Goal: Information Seeking & Learning: Find contact information

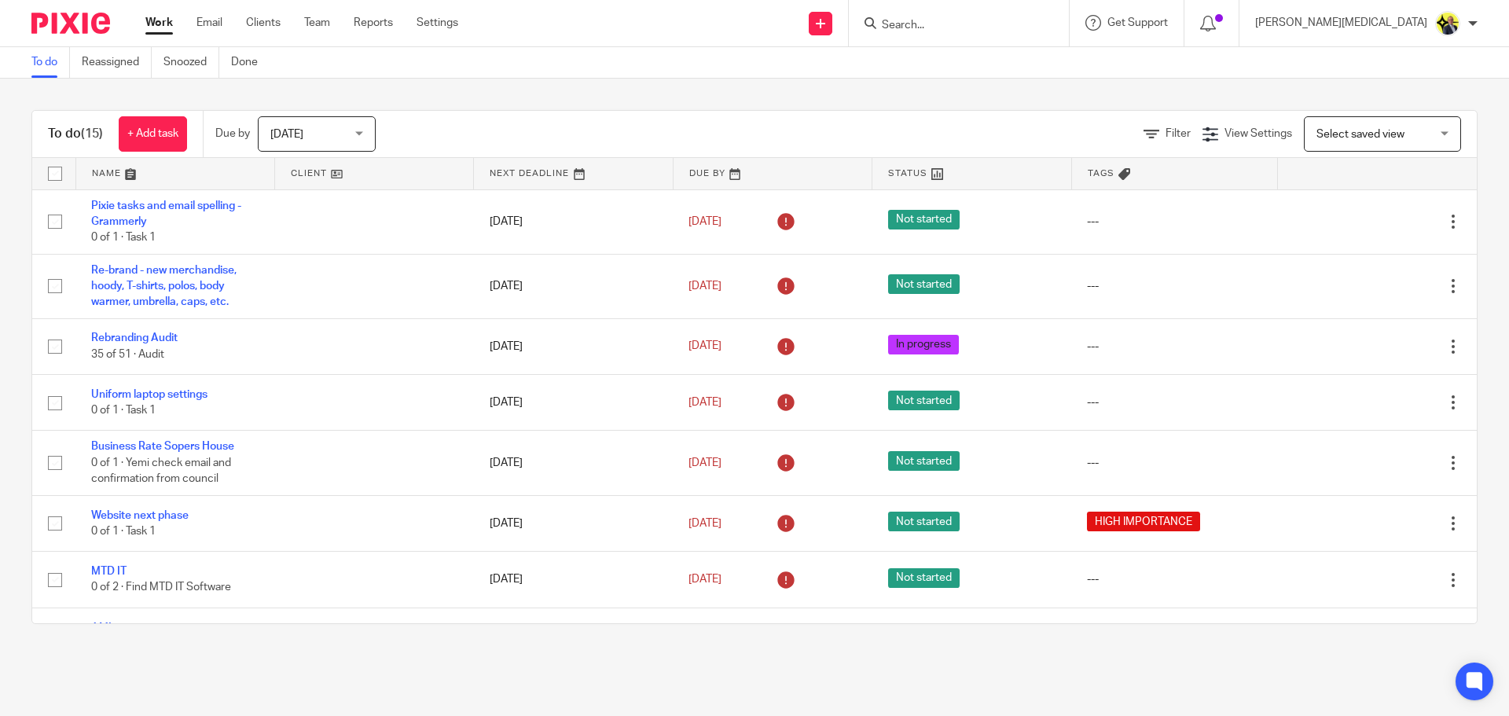
click at [989, 30] on input "Search" at bounding box center [950, 26] width 141 height 14
click at [1006, 24] on input "Search" at bounding box center [950, 26] width 141 height 14
type input "m66"
click at [1045, 68] on link at bounding box center [1010, 74] width 266 height 49
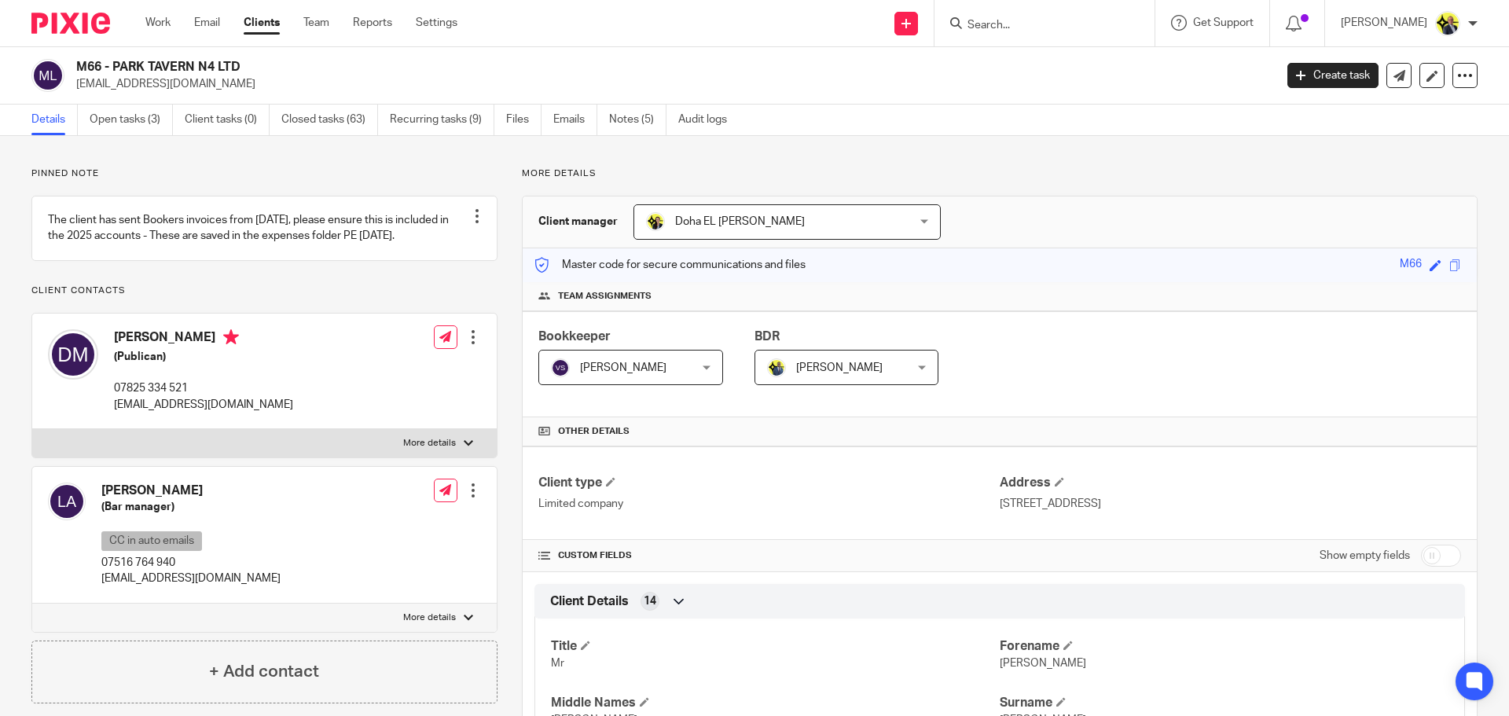
drag, startPoint x: 192, startPoint y: 402, endPoint x: 108, endPoint y: 406, distance: 84.2
click at [108, 406] on div "Dennis McDaid (Publican) 07825 334 521 dennisptmcdaid@hotmail.co.uk" at bounding box center [170, 371] width 245 height 99
copy p "07825 334 521"
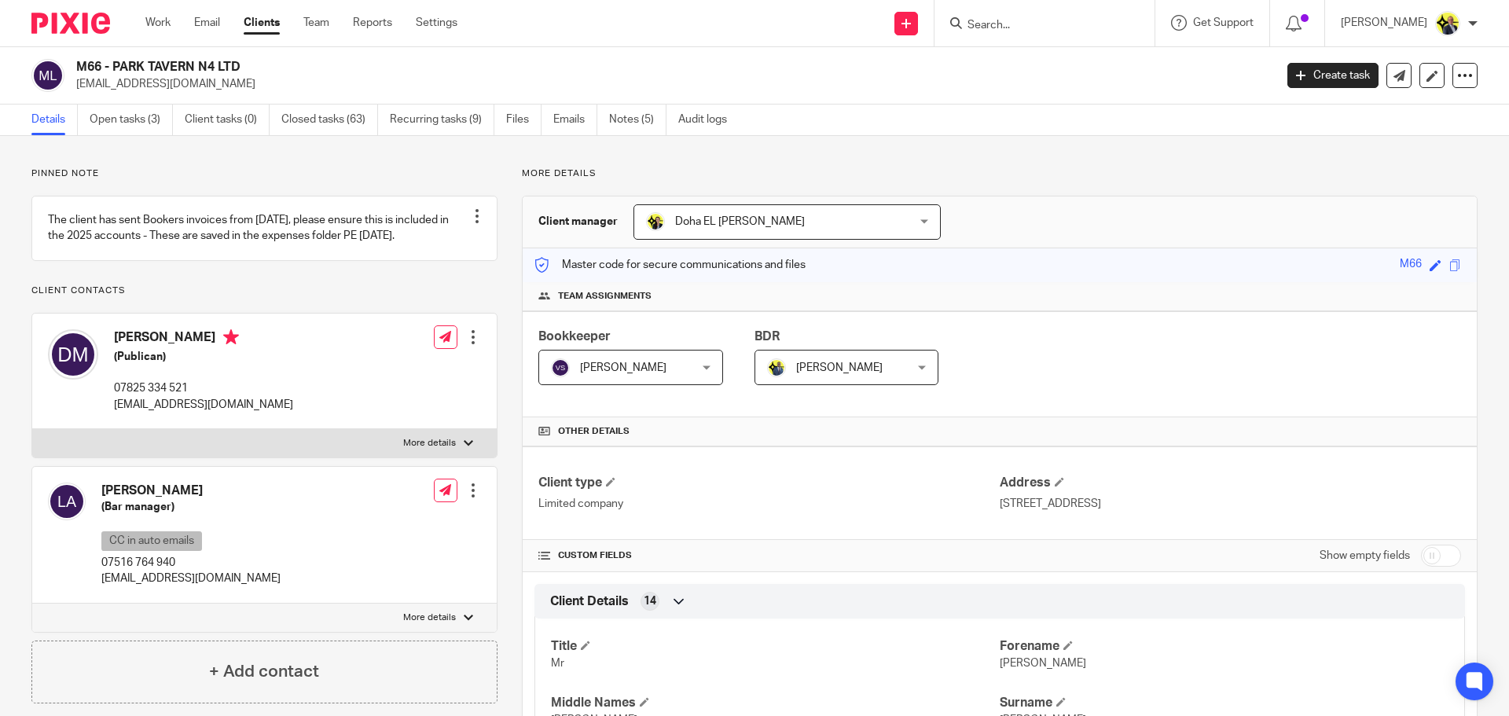
click at [1013, 28] on input "Search" at bounding box center [1036, 26] width 141 height 14
click at [1017, 21] on input "Search" at bounding box center [1036, 26] width 141 height 14
type input "e49"
click at [1133, 23] on button "reset" at bounding box center [1126, 21] width 16 height 16
click at [1062, 28] on input "Search" at bounding box center [1036, 26] width 141 height 14
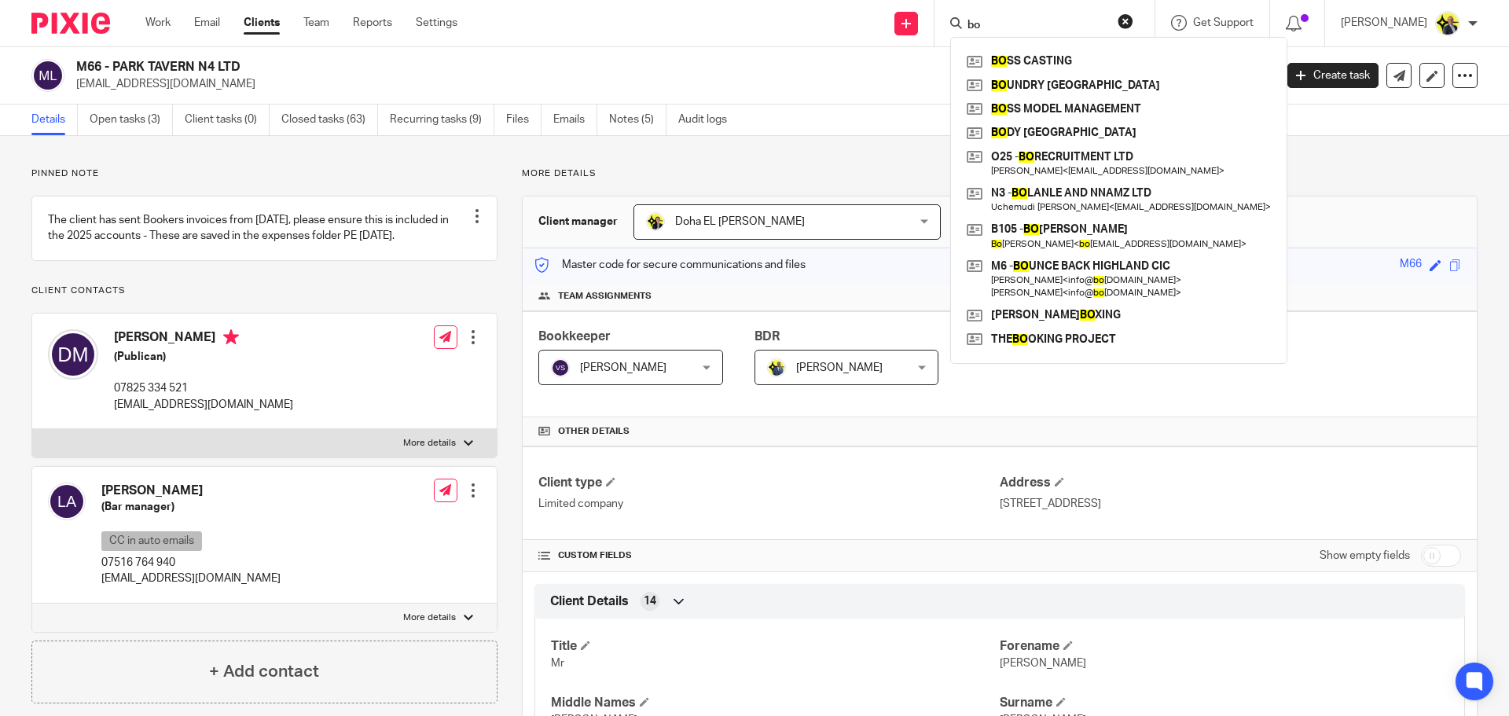
type input "b"
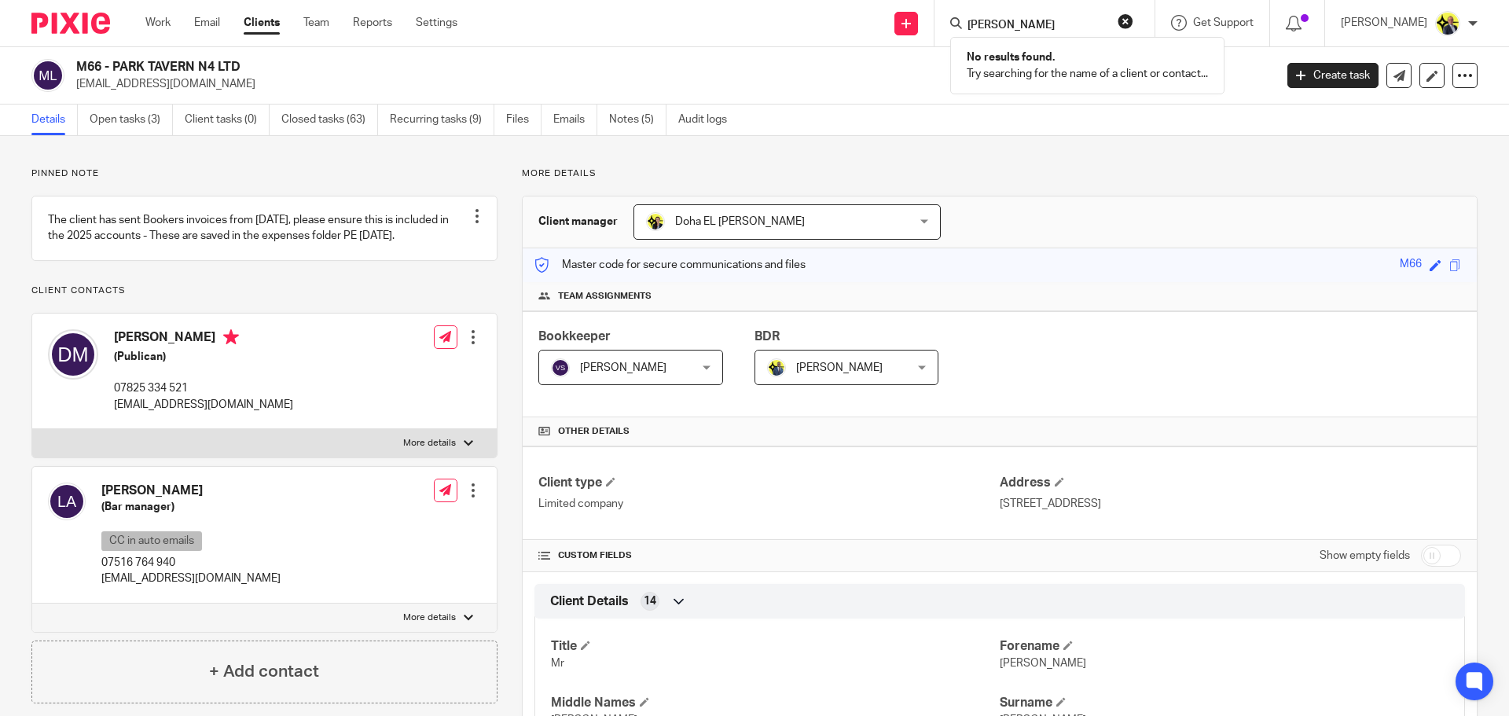
type input "matin ed"
click at [248, 31] on link "Clients" at bounding box center [262, 23] width 36 height 16
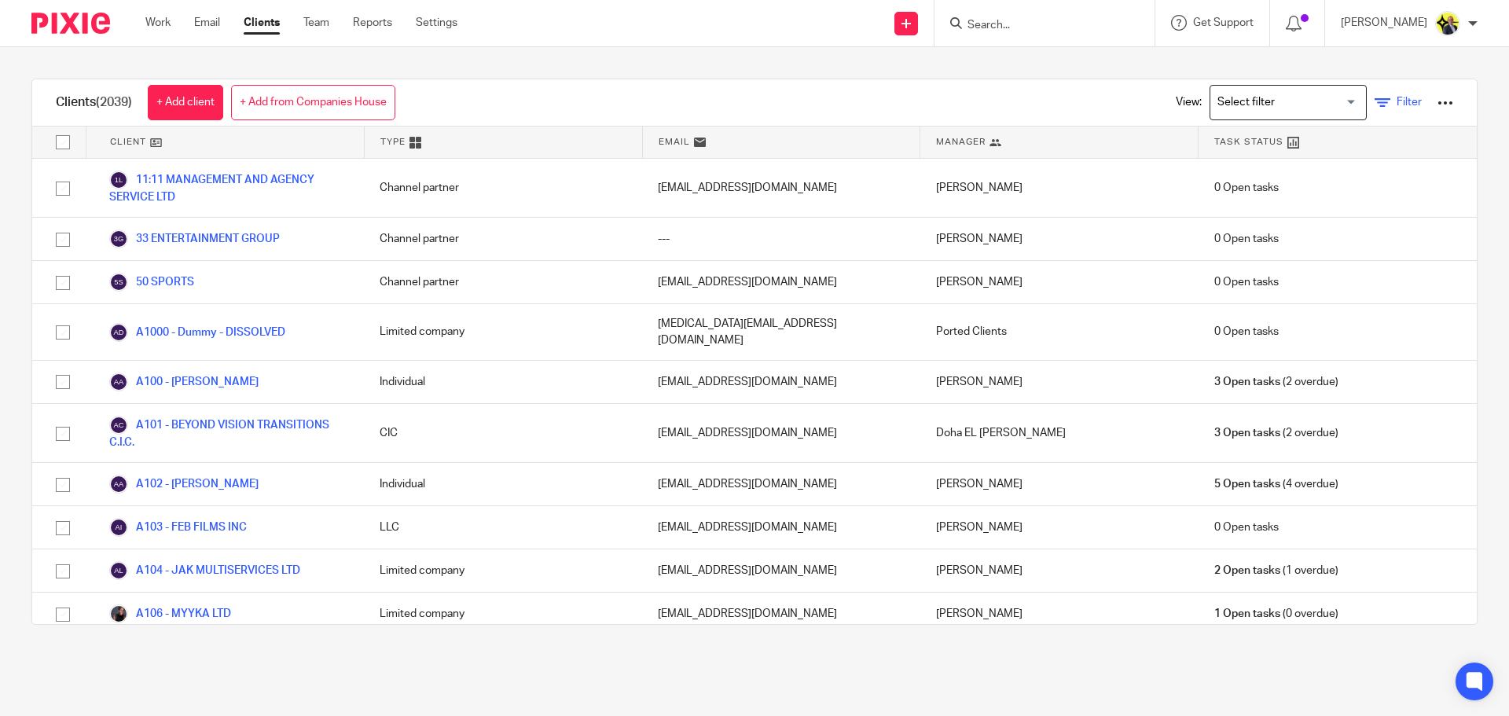
click at [1397, 107] on span "Filter" at bounding box center [1409, 102] width 25 height 11
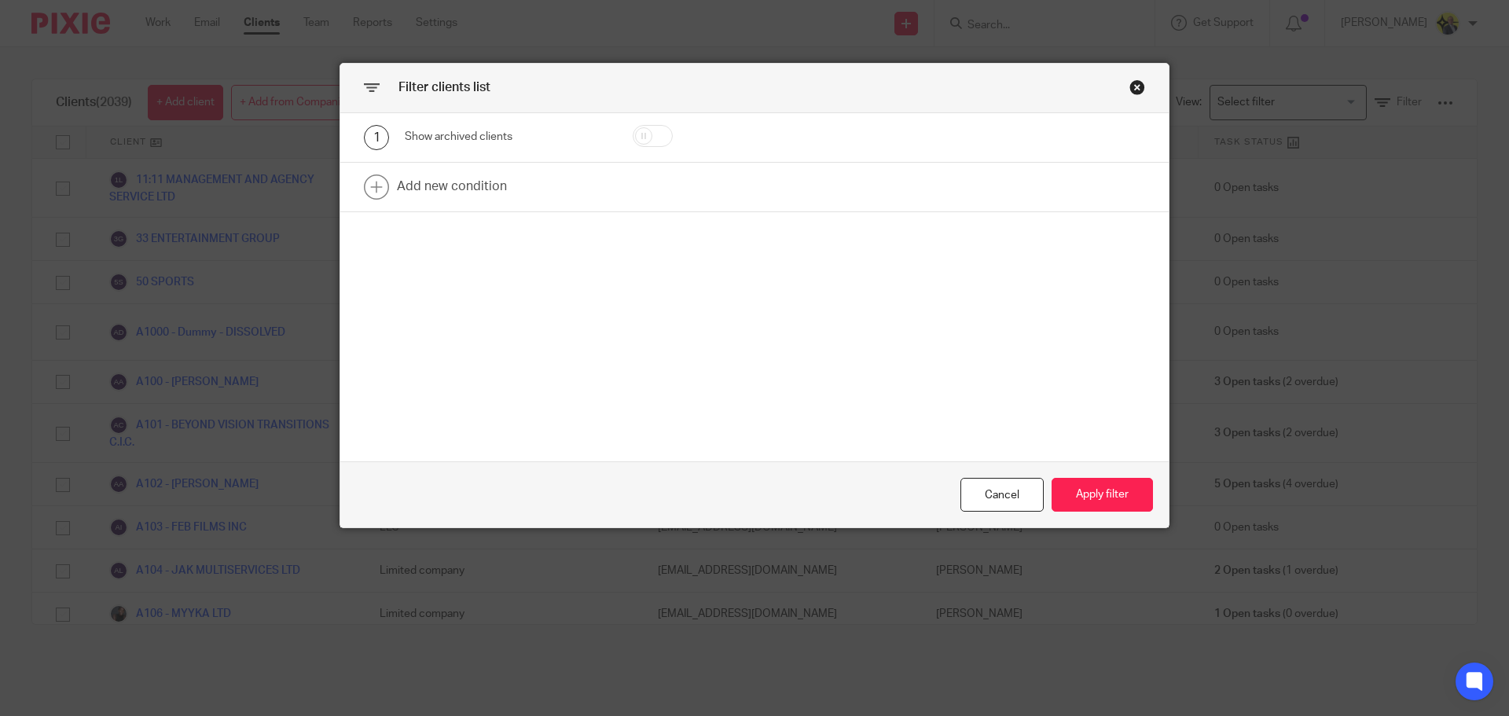
click at [648, 134] on input "checkbox" at bounding box center [653, 136] width 40 height 22
checkbox input "true"
click at [1092, 500] on button "Apply filter" at bounding box center [1102, 495] width 101 height 34
click at [1075, 493] on button "Apply filter" at bounding box center [1102, 495] width 101 height 34
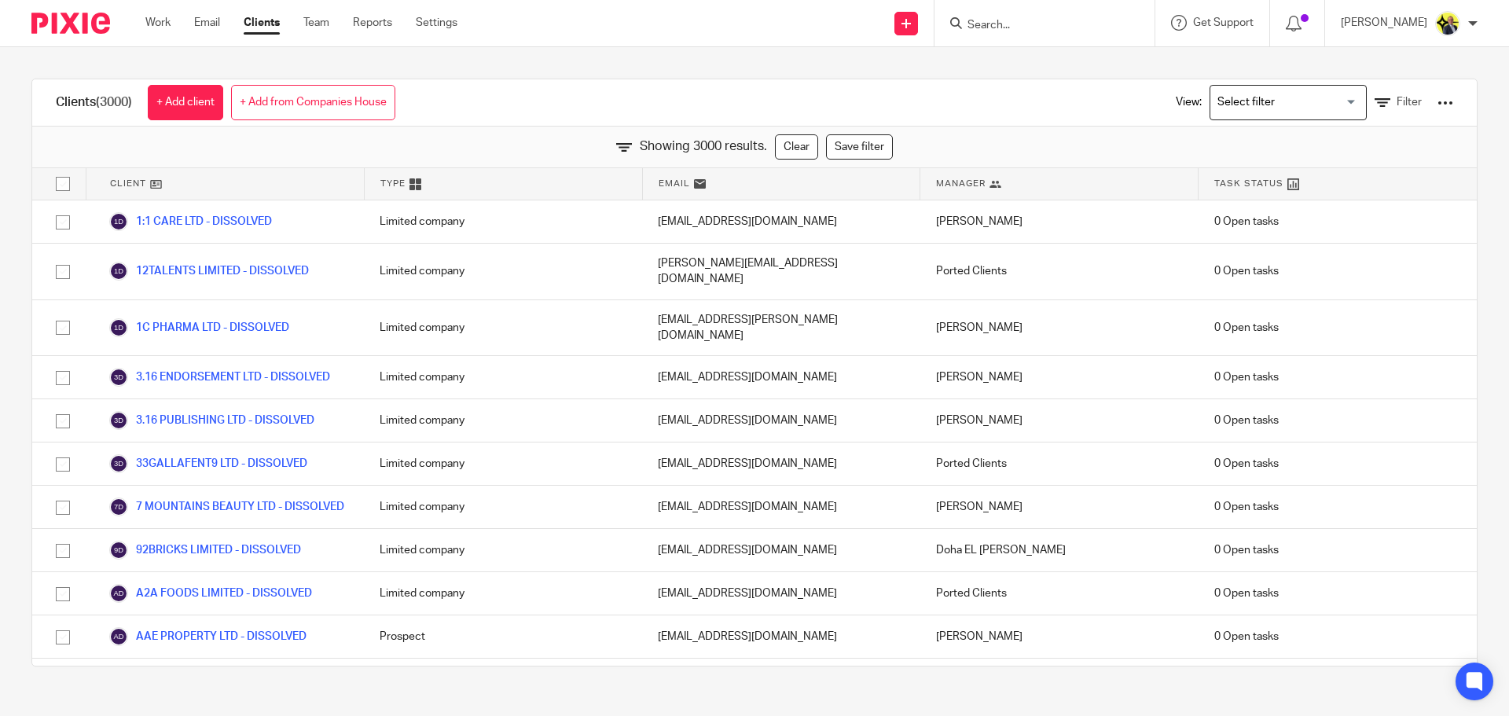
click at [1014, 27] on input "Search" at bounding box center [1036, 26] width 141 height 14
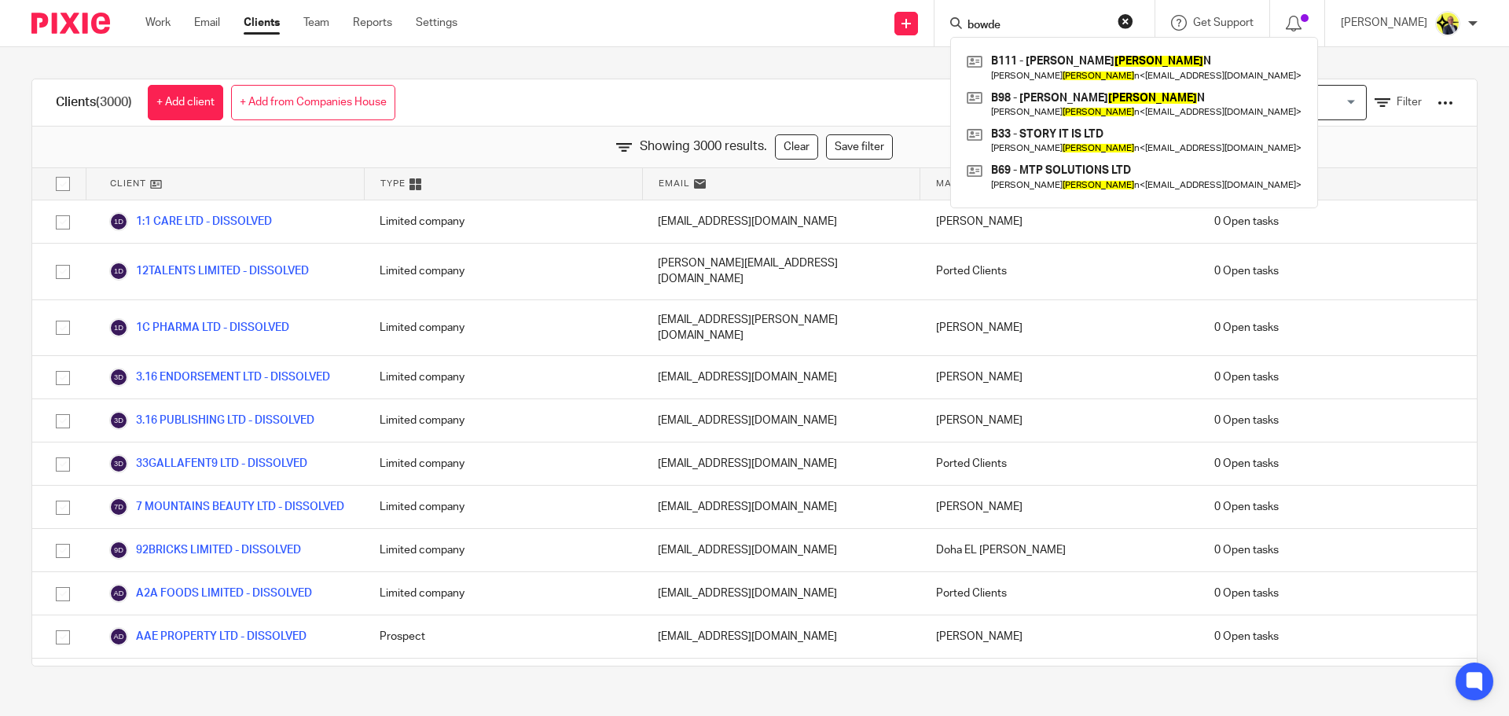
type input "bowde"
click at [1269, 146] on div "Showing 3000 results. Clear Save filter" at bounding box center [754, 148] width 1445 height 42
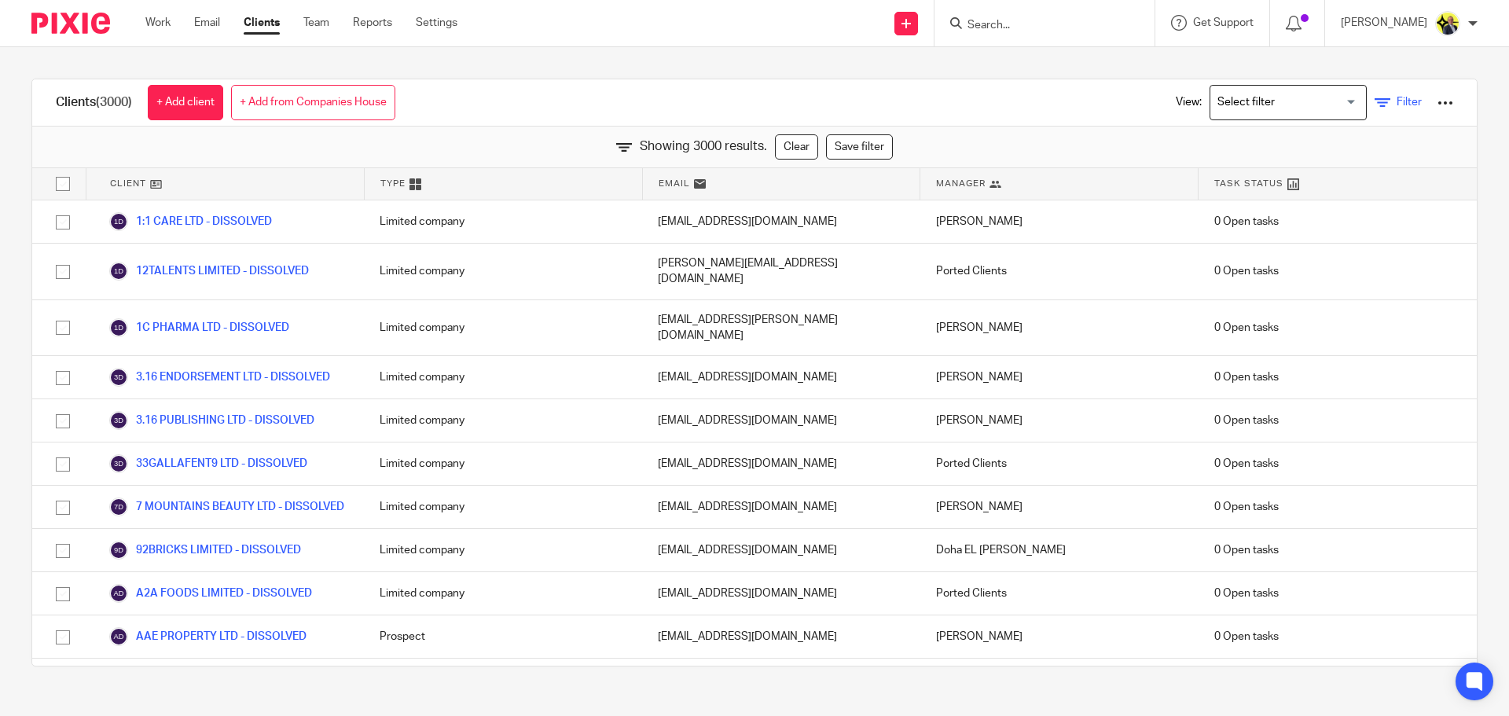
click at [1375, 107] on icon at bounding box center [1383, 103] width 16 height 16
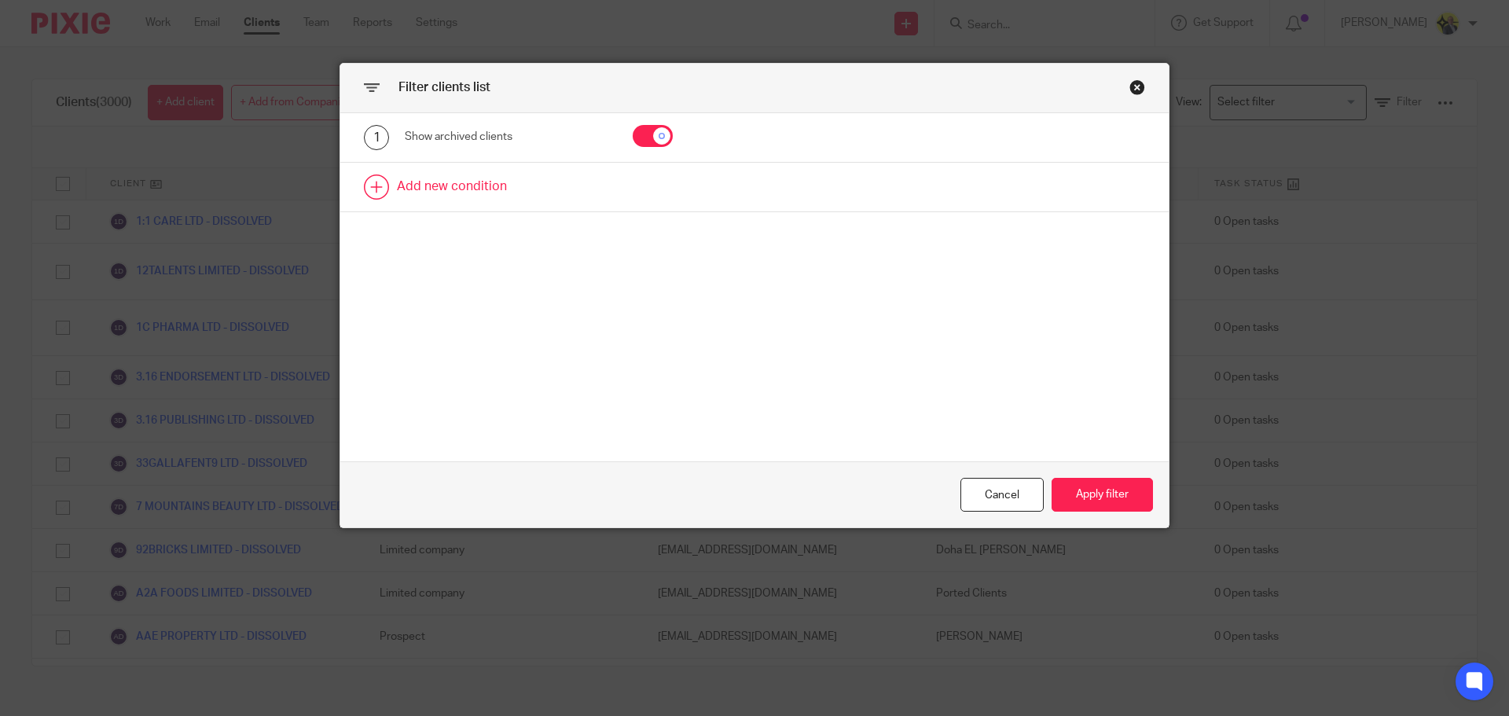
click at [538, 186] on link at bounding box center [754, 187] width 829 height 49
click at [593, 199] on div "Field" at bounding box center [507, 192] width 204 height 35
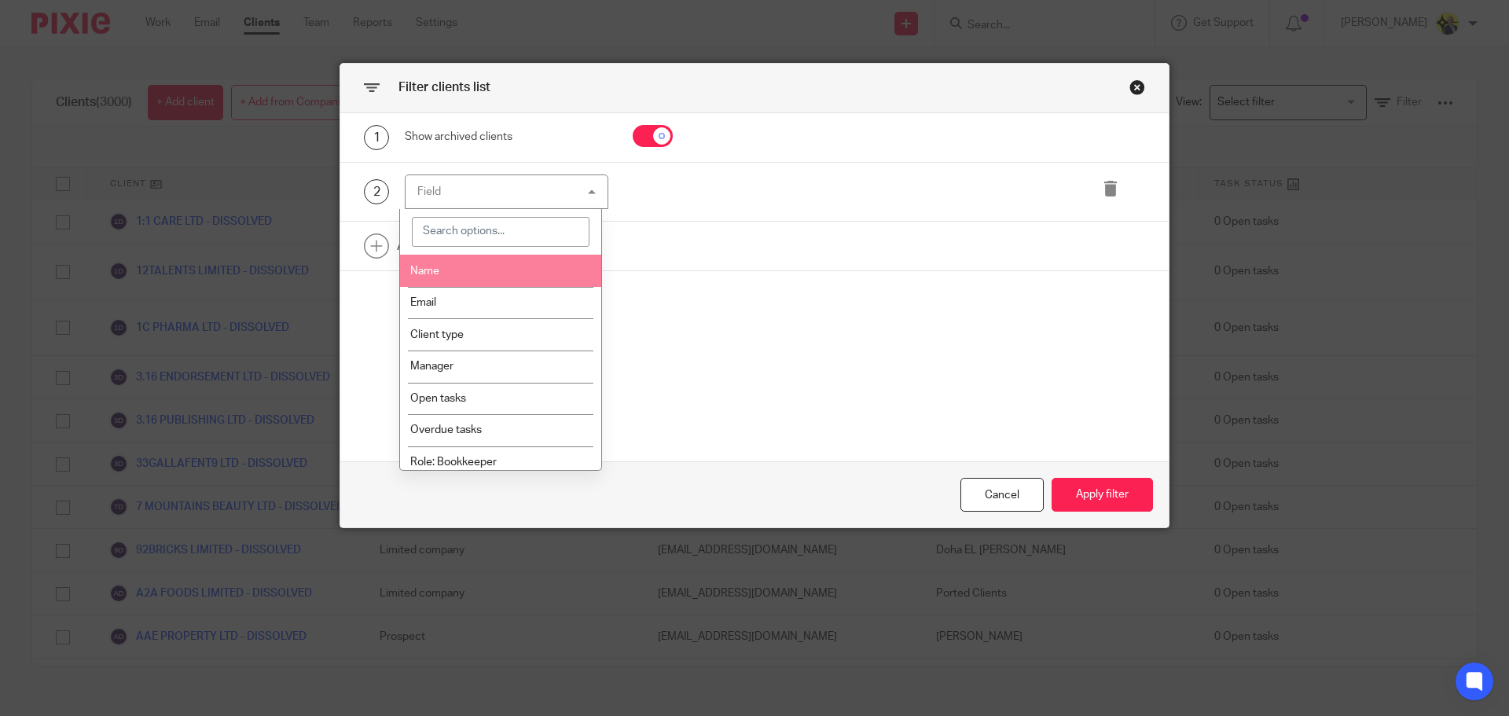
click at [515, 274] on li "Name" at bounding box center [501, 271] width 202 height 32
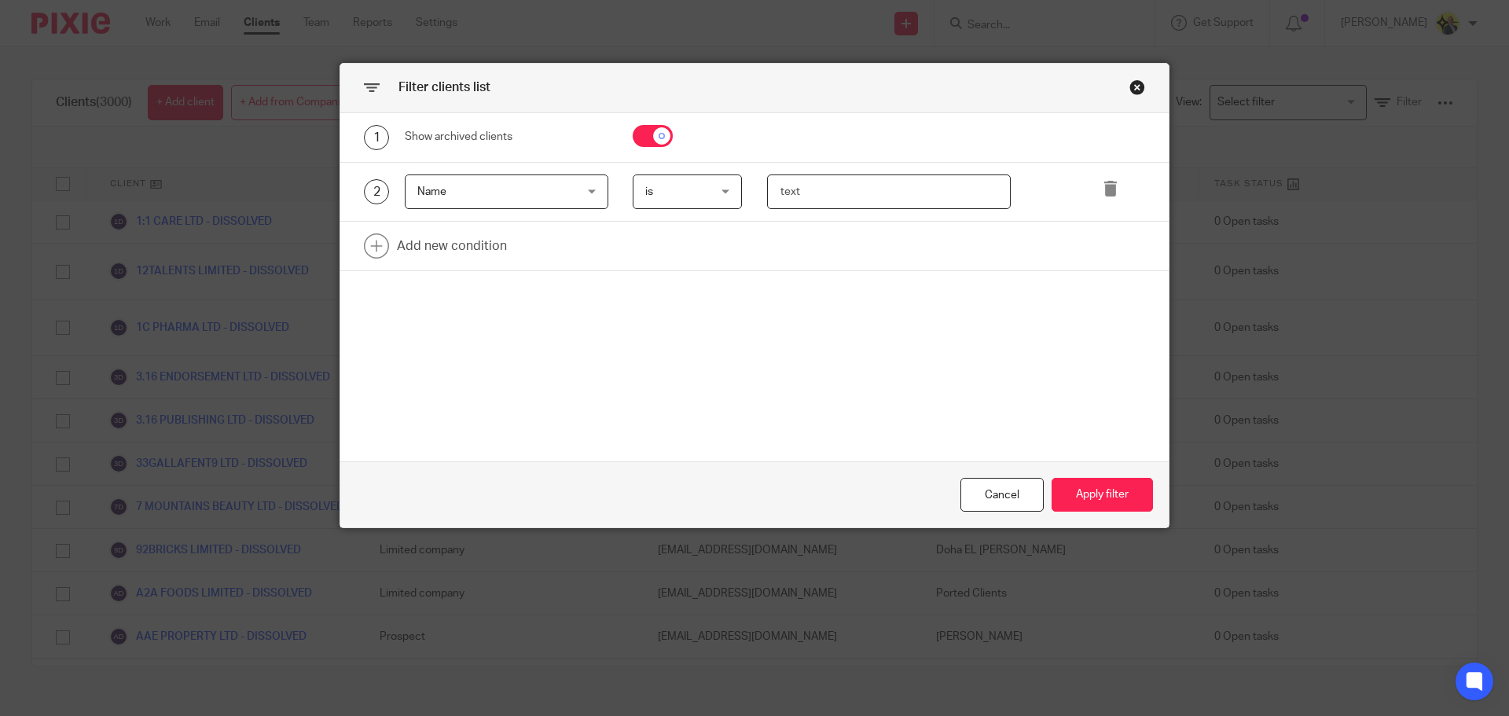
click at [807, 188] on input "text" at bounding box center [889, 192] width 244 height 35
type input "[PERSON_NAME]"
click at [1082, 492] on button "Apply filter" at bounding box center [1102, 495] width 101 height 34
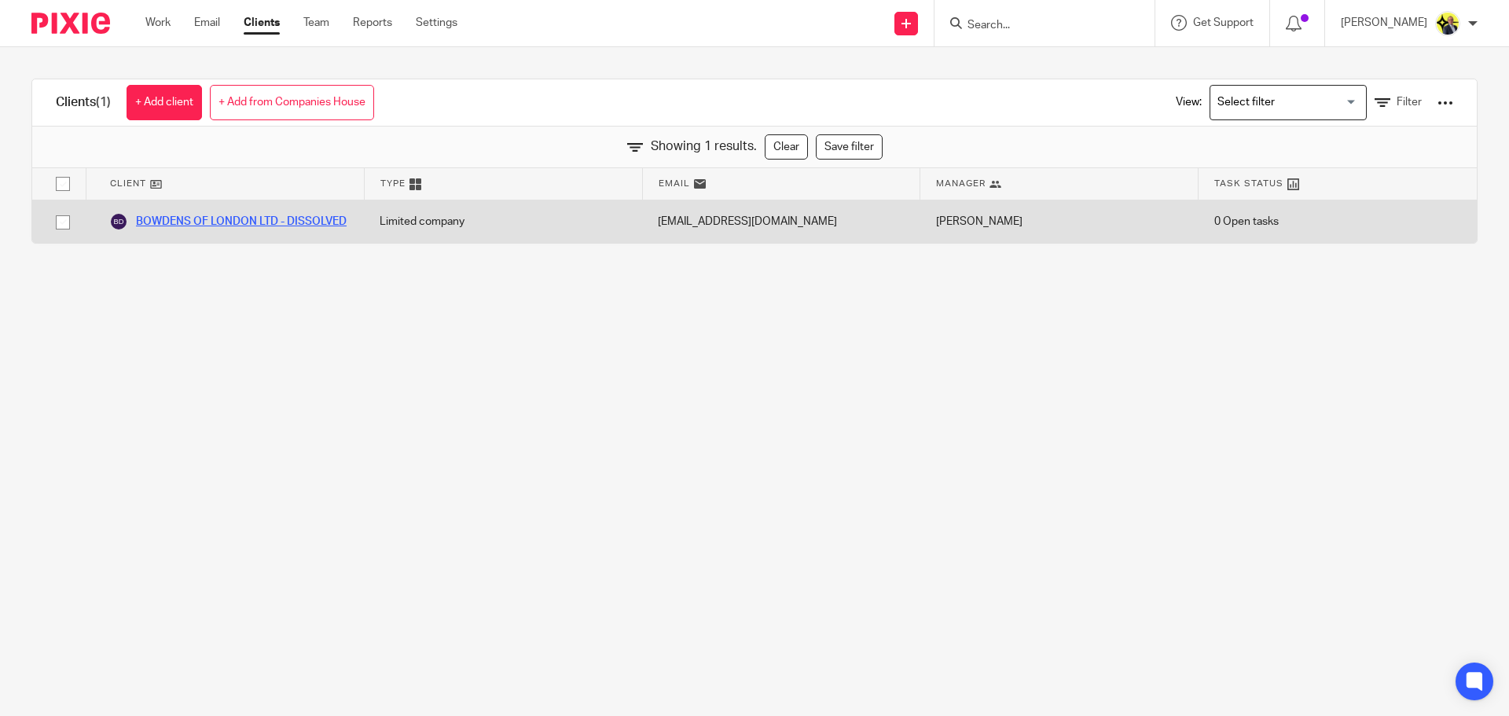
click at [215, 224] on link "BOWDENS OF LONDON LTD - DISSOLVED" at bounding box center [227, 221] width 237 height 19
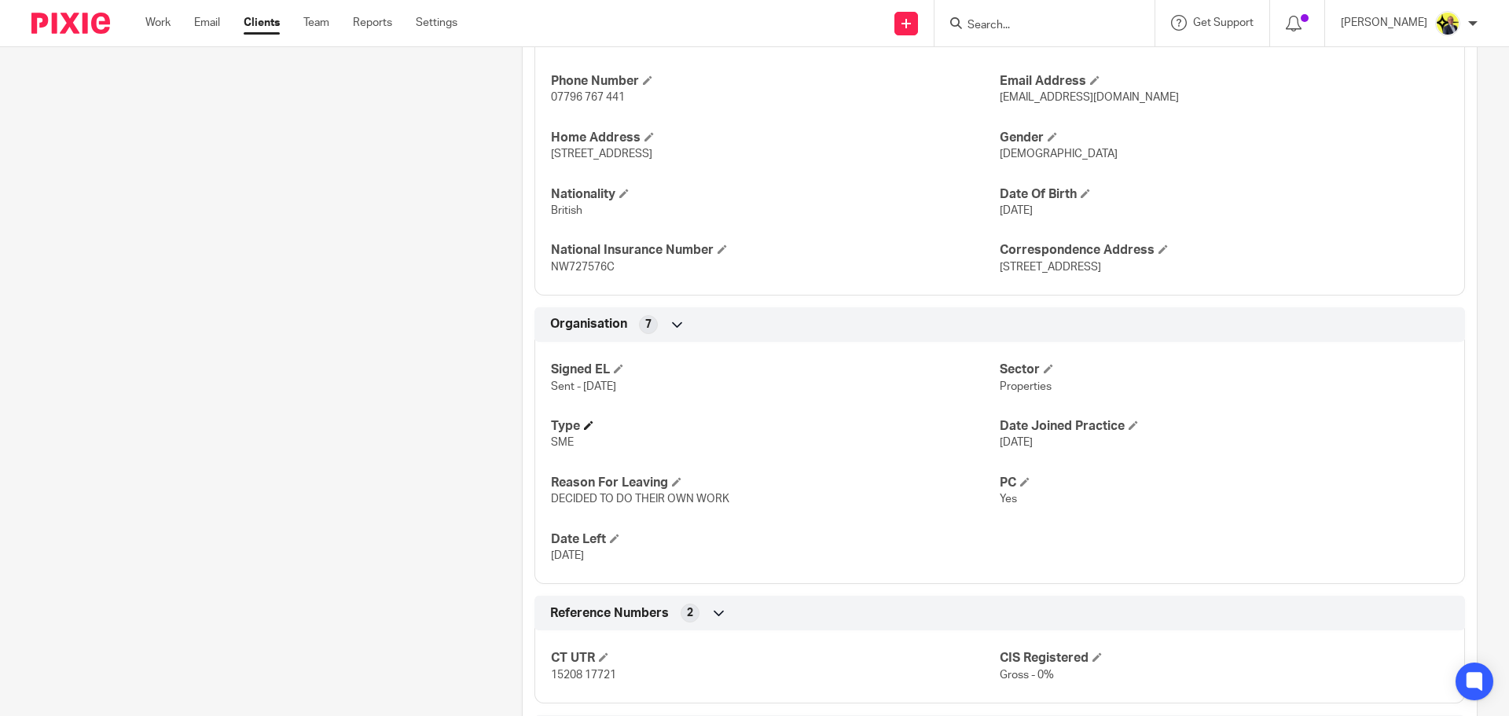
scroll to position [674, 0]
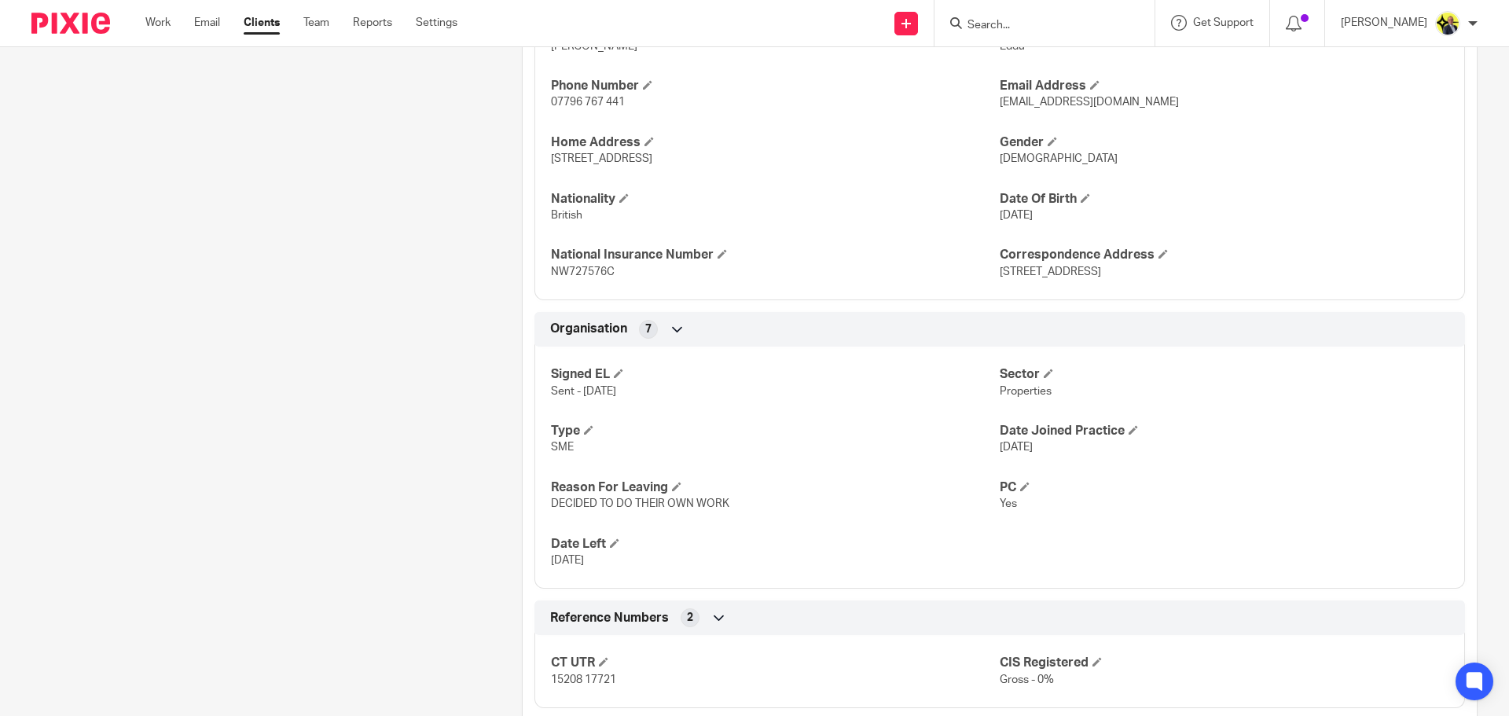
click at [498, 502] on div "More details Client manager [PERSON_NAME] [PERSON_NAME] [PERSON_NAME] [PERSON_N…" at bounding box center [988, 391] width 980 height 1795
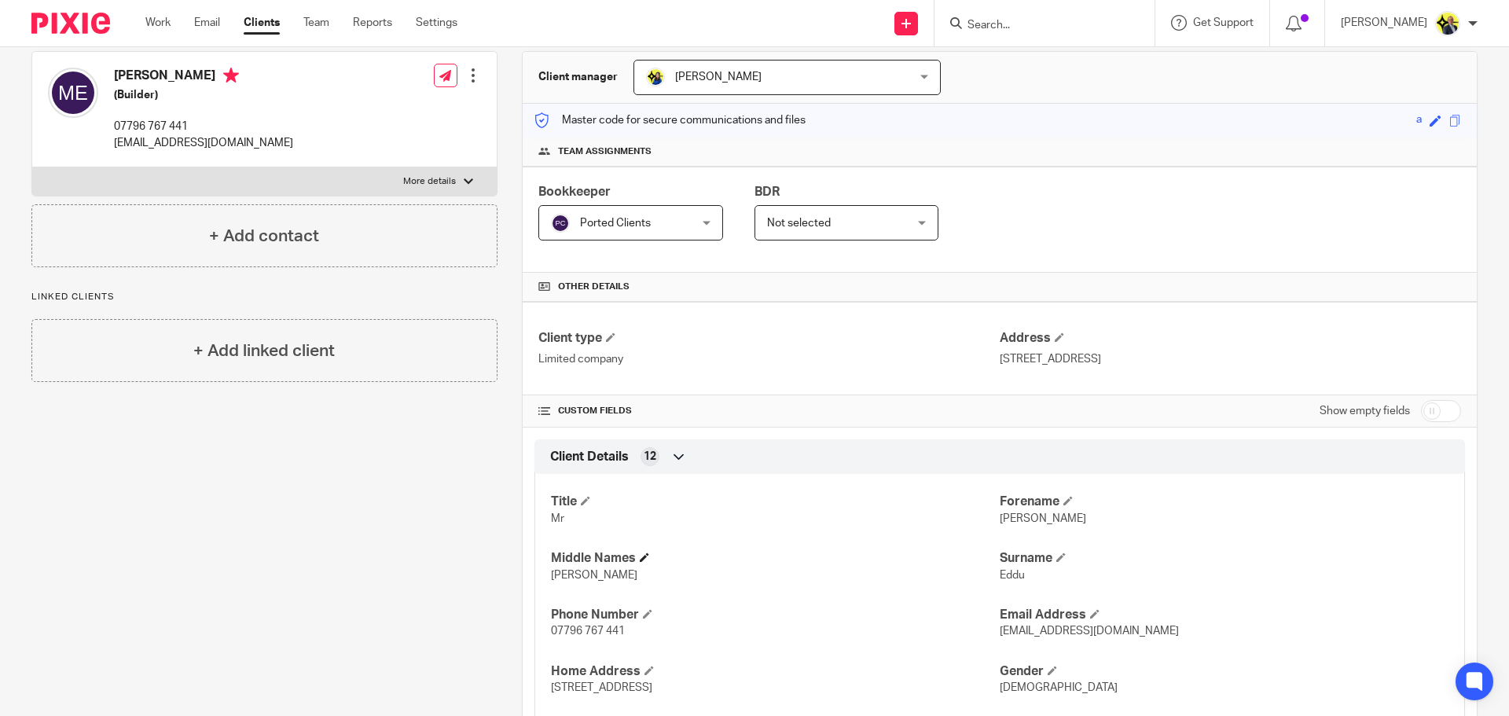
scroll to position [157, 0]
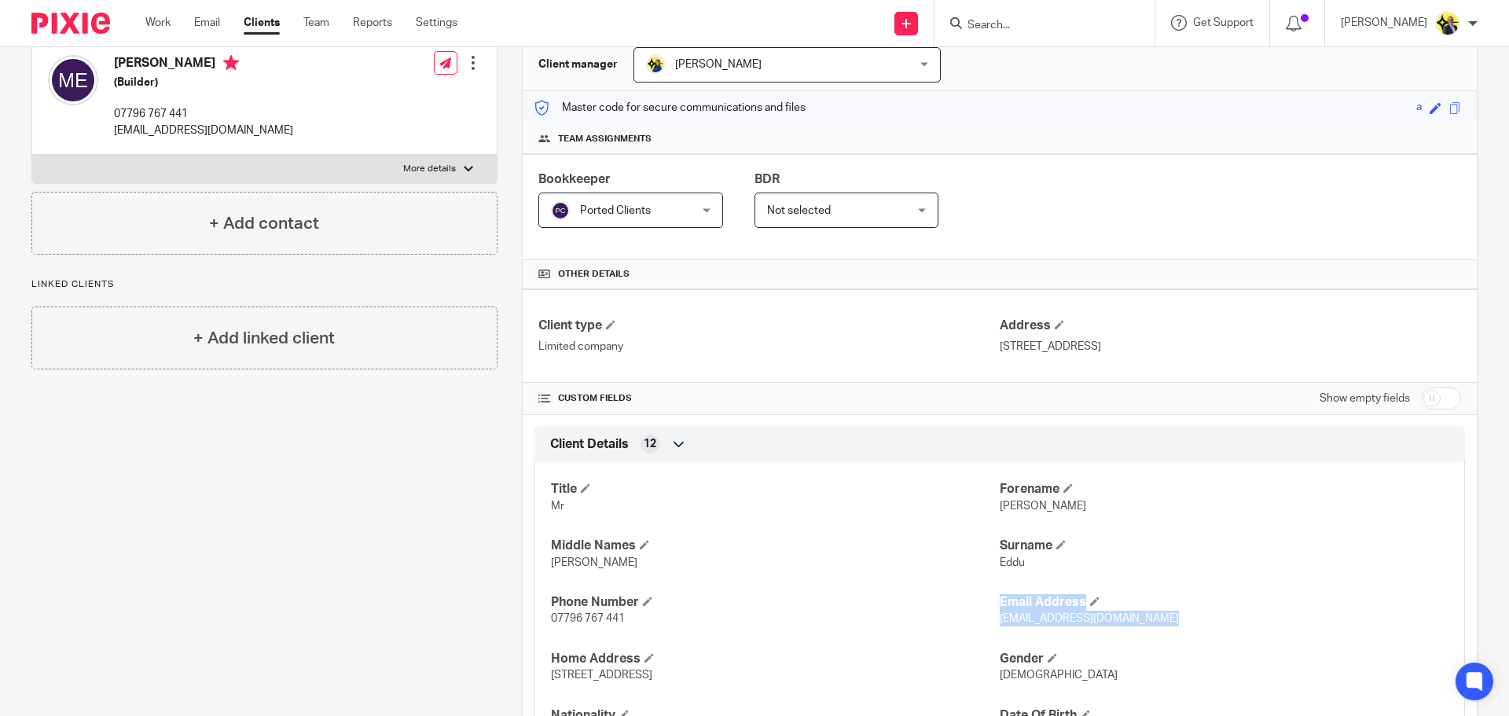
drag, startPoint x: 989, startPoint y: 619, endPoint x: 1182, endPoint y: 625, distance: 193.5
click at [1182, 625] on div "Title Mr Forename Martin Middle Names Hayford Joshua Surname Eddu Phone Number …" at bounding box center [1000, 633] width 931 height 367
click at [1167, 619] on p "bowdensoflondonltd@gmail.com" at bounding box center [1224, 619] width 449 height 16
drag, startPoint x: 1164, startPoint y: 619, endPoint x: 991, endPoint y: 625, distance: 173.0
click at [1000, 625] on p "bowdensoflondonltd@gmail.com" at bounding box center [1224, 619] width 449 height 16
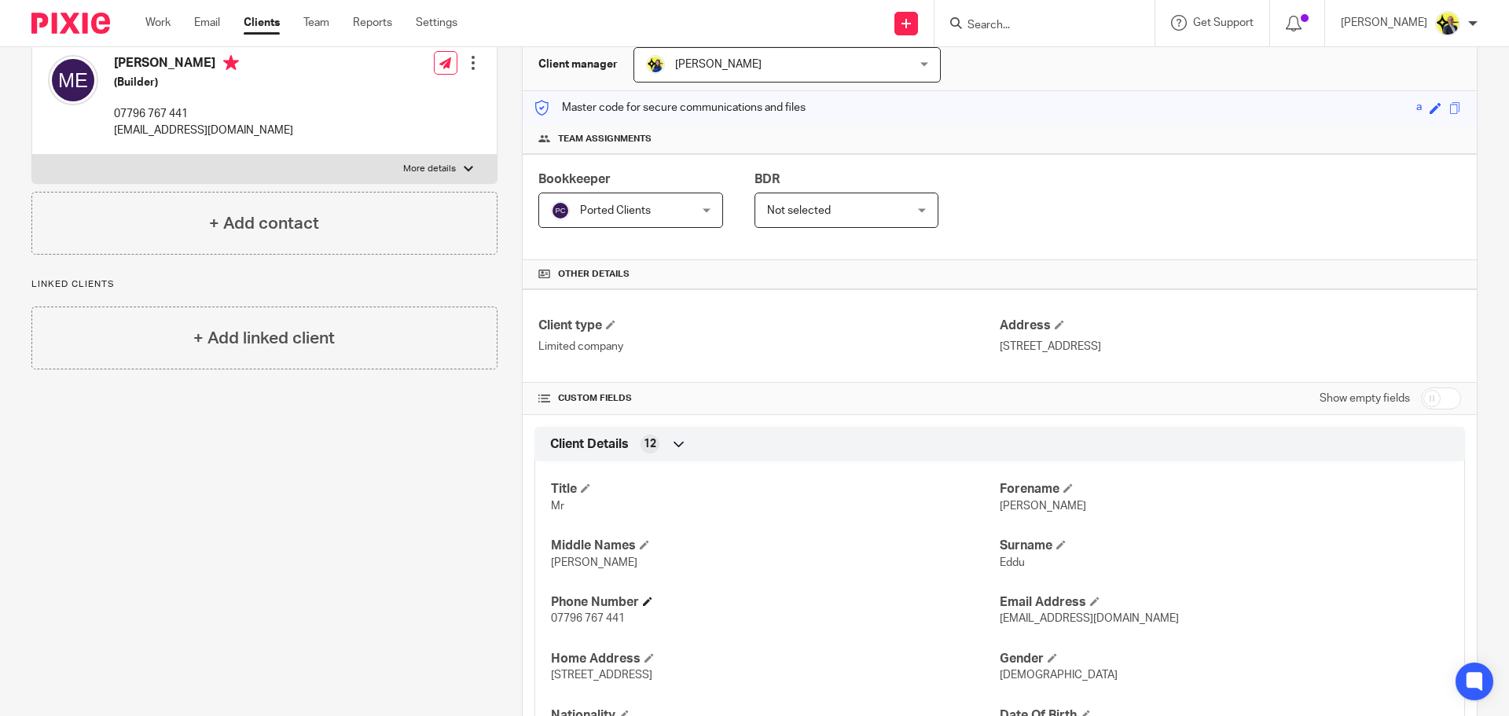
click at [934, 610] on h4 "Phone Number" at bounding box center [775, 602] width 449 height 17
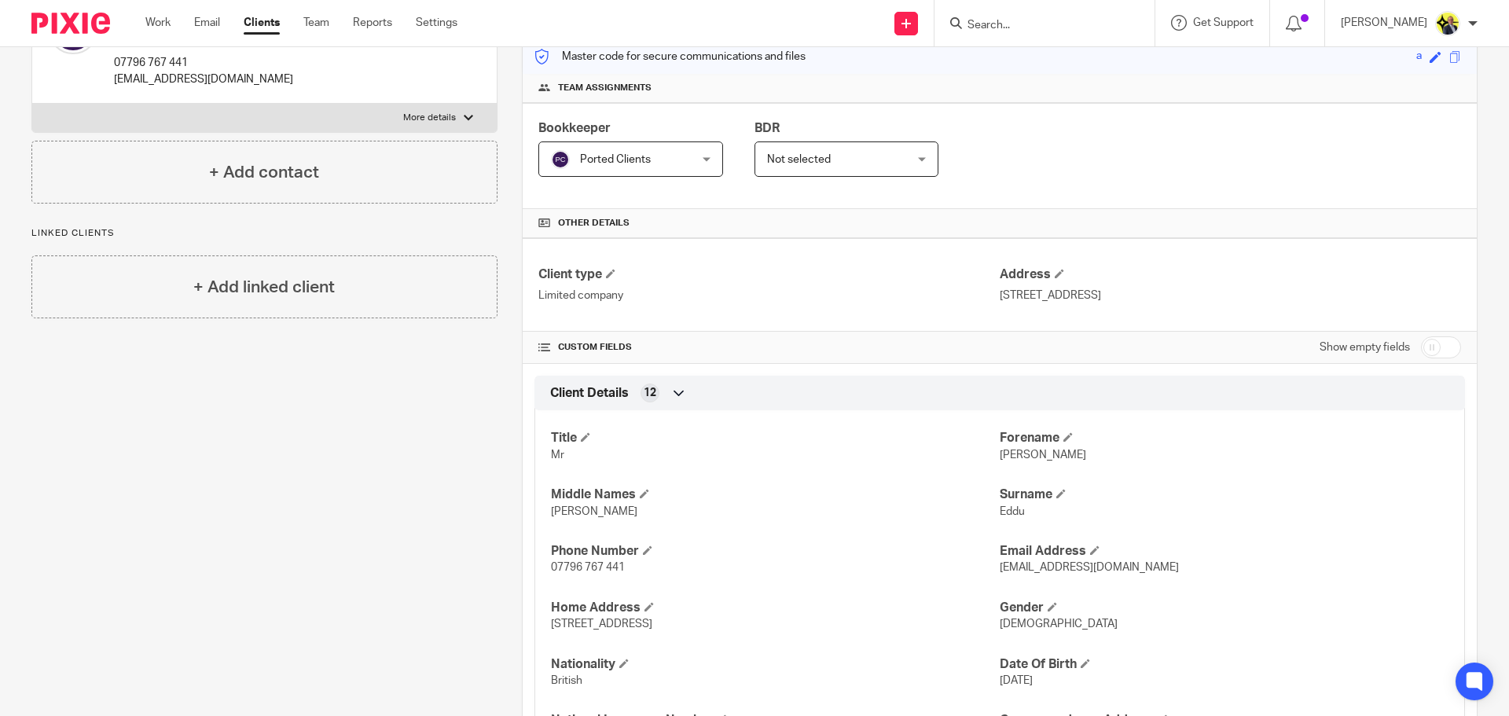
scroll to position [236, 0]
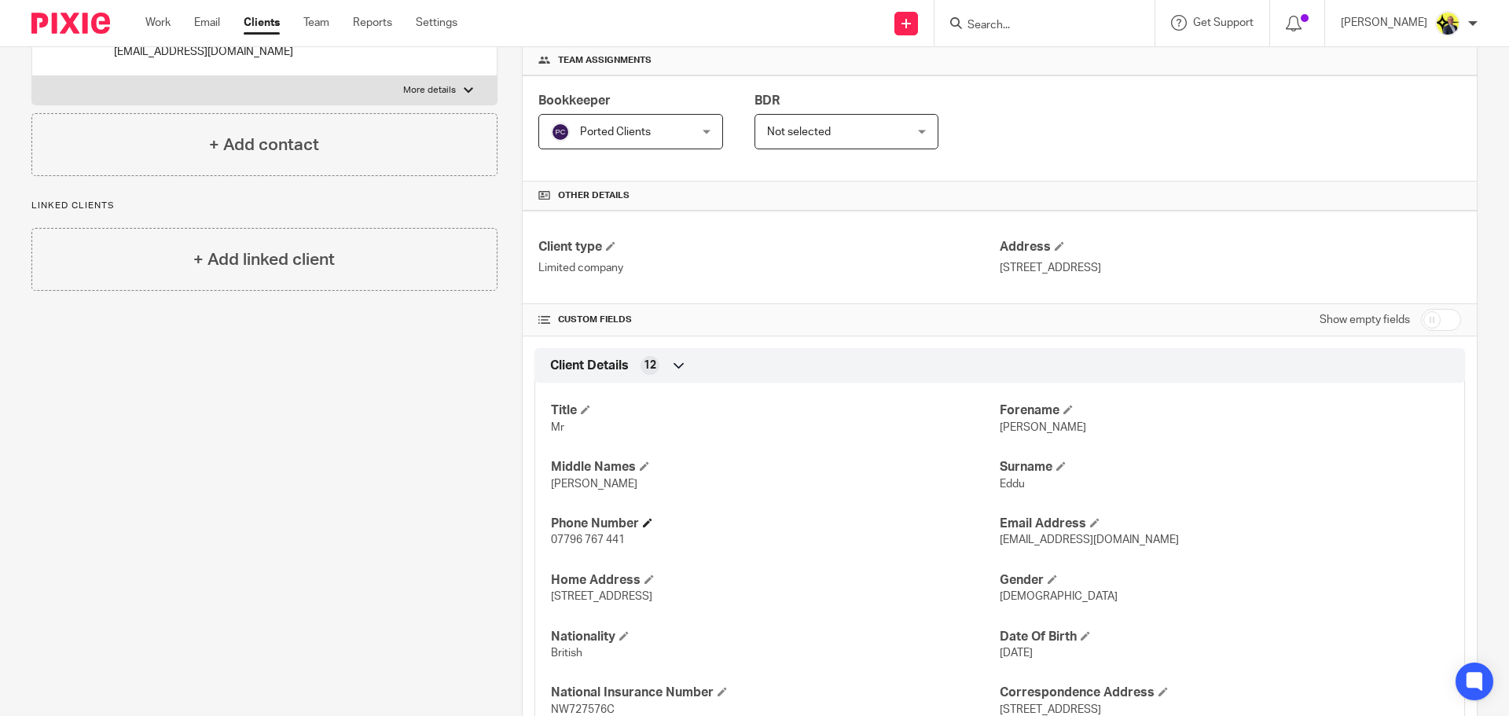
click at [838, 529] on h4 "Phone Number" at bounding box center [775, 524] width 449 height 17
click at [1000, 544] on span "[EMAIL_ADDRESS][DOMAIN_NAME]" at bounding box center [1089, 540] width 179 height 11
drag, startPoint x: 994, startPoint y: 542, endPoint x: 1153, endPoint y: 546, distance: 158.8
click at [1153, 546] on p "[EMAIL_ADDRESS][DOMAIN_NAME]" at bounding box center [1224, 540] width 449 height 16
copy span "[EMAIL_ADDRESS][DOMAIN_NAME]"
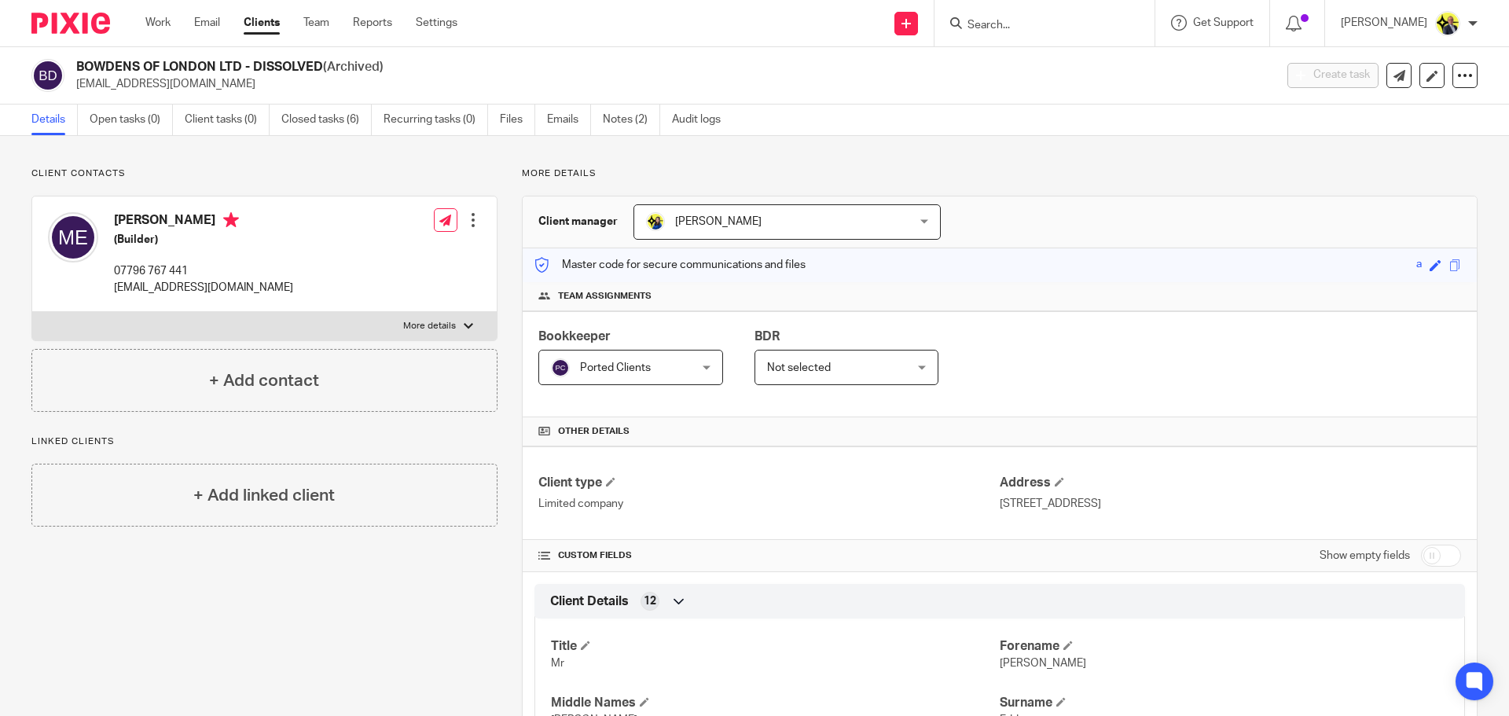
drag, startPoint x: 77, startPoint y: 66, endPoint x: 241, endPoint y: 64, distance: 163.5
click at [241, 64] on h2 "BOWDENS OF LONDON LTD - DISSOLVED (Archived)" at bounding box center [551, 67] width 950 height 17
click at [106, 57] on div "BOWDENS OF LONDON LTD - DISSOLVED (Archived) bowdensoflondonltd@gmail.com Creat…" at bounding box center [754, 75] width 1509 height 57
drag, startPoint x: 77, startPoint y: 67, endPoint x: 244, endPoint y: 69, distance: 166.7
click at [244, 69] on h2 "BOWDENS OF LONDON LTD - DISSOLVED (Archived)" at bounding box center [551, 67] width 950 height 17
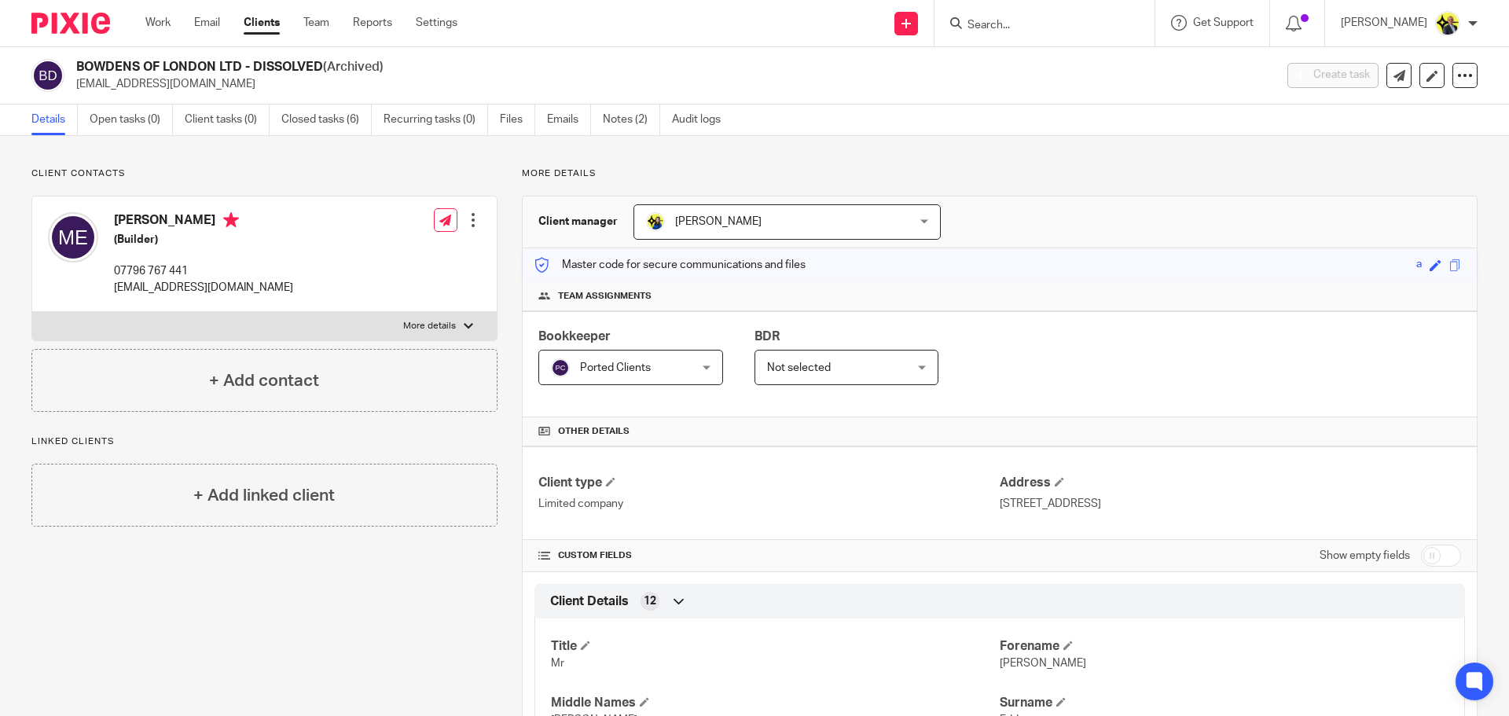
copy h2 "BOWDENS OF LONDON LTD"
drag, startPoint x: 281, startPoint y: 288, endPoint x: 115, endPoint y: 289, distance: 166.7
click at [115, 289] on div "Martin Eddu (Builder) 07796 767 441 bowdensoflondonltd@gmail.com Edit contact C…" at bounding box center [264, 255] width 465 height 116
copy p "[EMAIL_ADDRESS][DOMAIN_NAME]"
drag, startPoint x: 196, startPoint y: 270, endPoint x: 115, endPoint y: 271, distance: 81.0
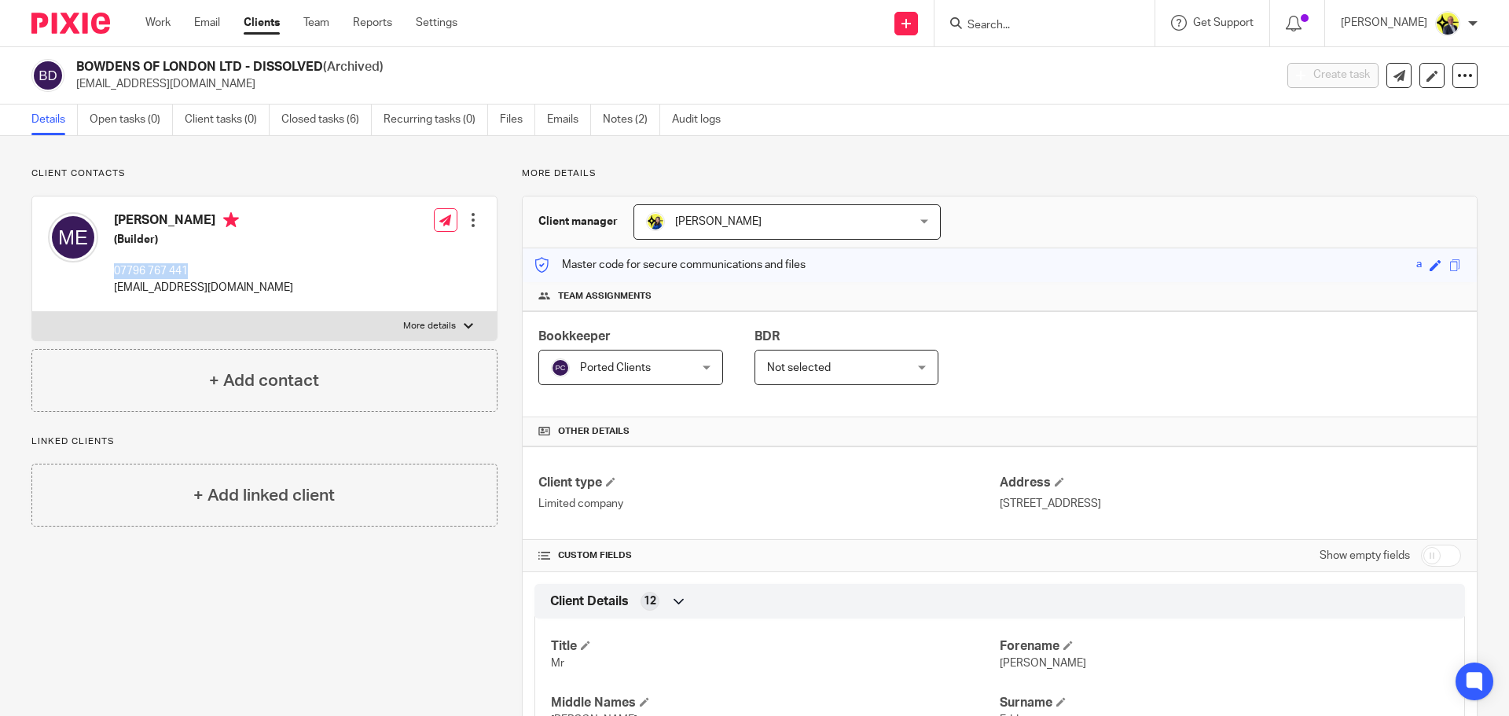
click at [115, 271] on p "07796 767 441" at bounding box center [203, 271] width 179 height 16
copy p "07796 767 441"
click at [1001, 28] on input "Search" at bounding box center [1036, 26] width 141 height 14
type input "m66"
click at [1134, 22] on button "reset" at bounding box center [1126, 21] width 16 height 16
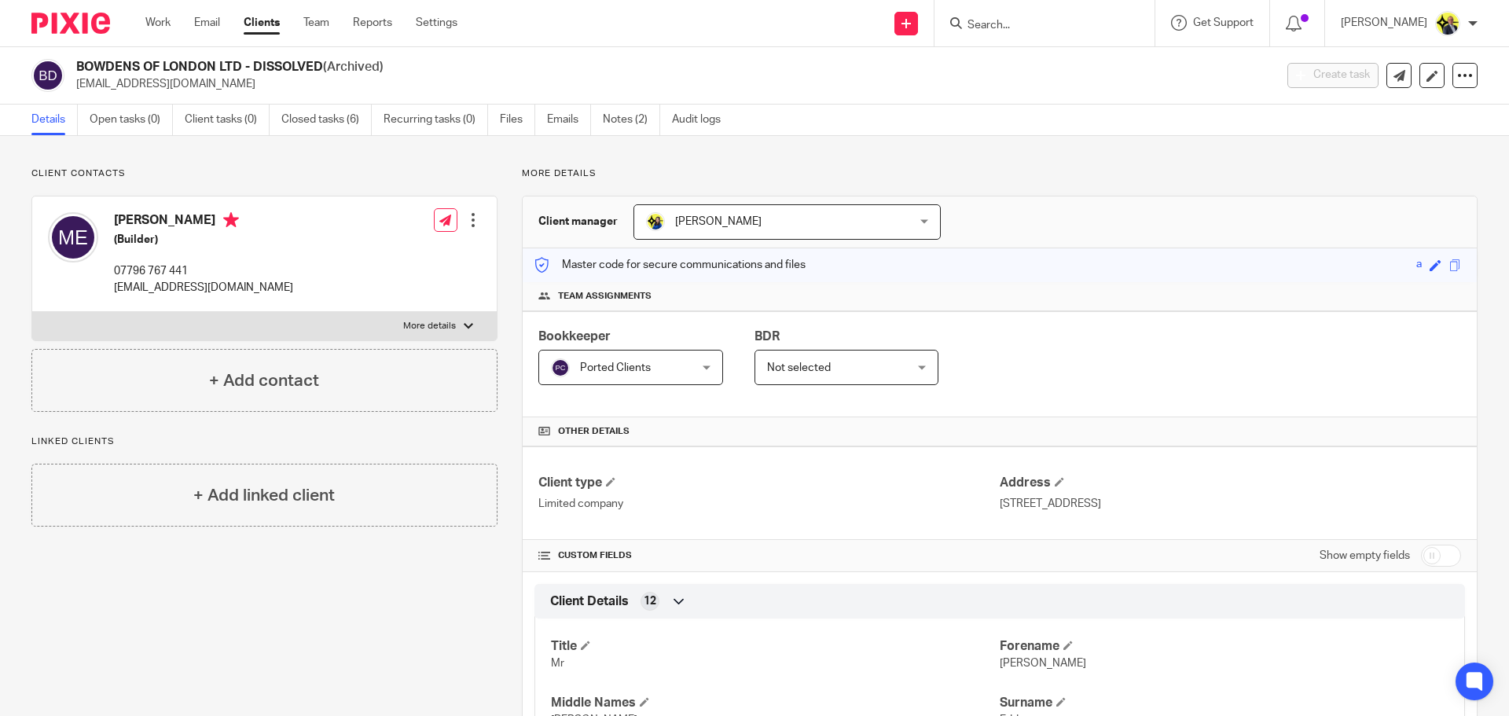
click at [1034, 28] on input "Search" at bounding box center [1036, 26] width 141 height 14
type input "n26"
click at [1056, 60] on link at bounding box center [1096, 68] width 266 height 36
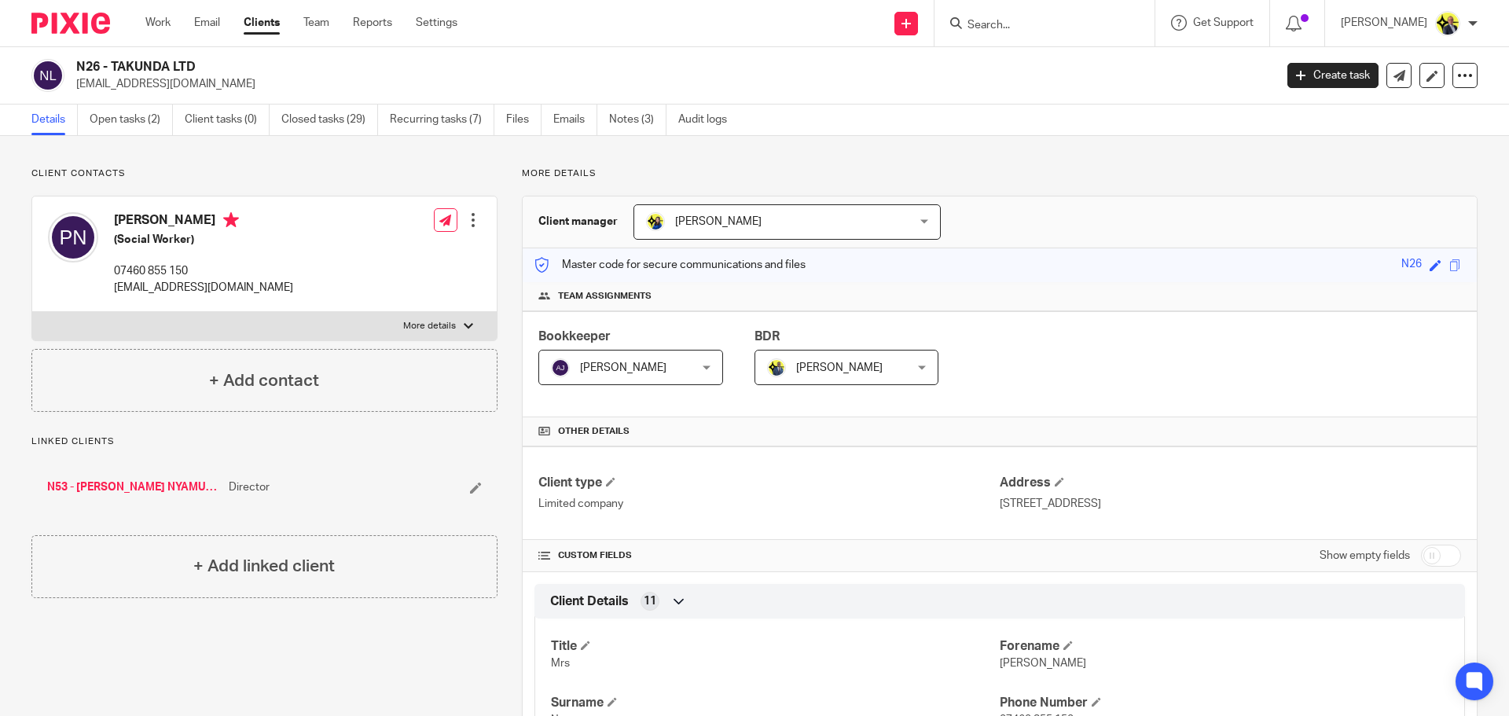
drag, startPoint x: 202, startPoint y: 64, endPoint x: 78, endPoint y: 70, distance: 124.3
click at [78, 70] on h2 "N26 - TAKUNDA LTD" at bounding box center [551, 67] width 950 height 17
copy h2 "N26 - TAKUNDA LTD"
drag, startPoint x: 230, startPoint y: 222, endPoint x: 115, endPoint y: 216, distance: 115.7
click at [115, 216] on h4 "Pamella Nyamugure" at bounding box center [203, 222] width 179 height 20
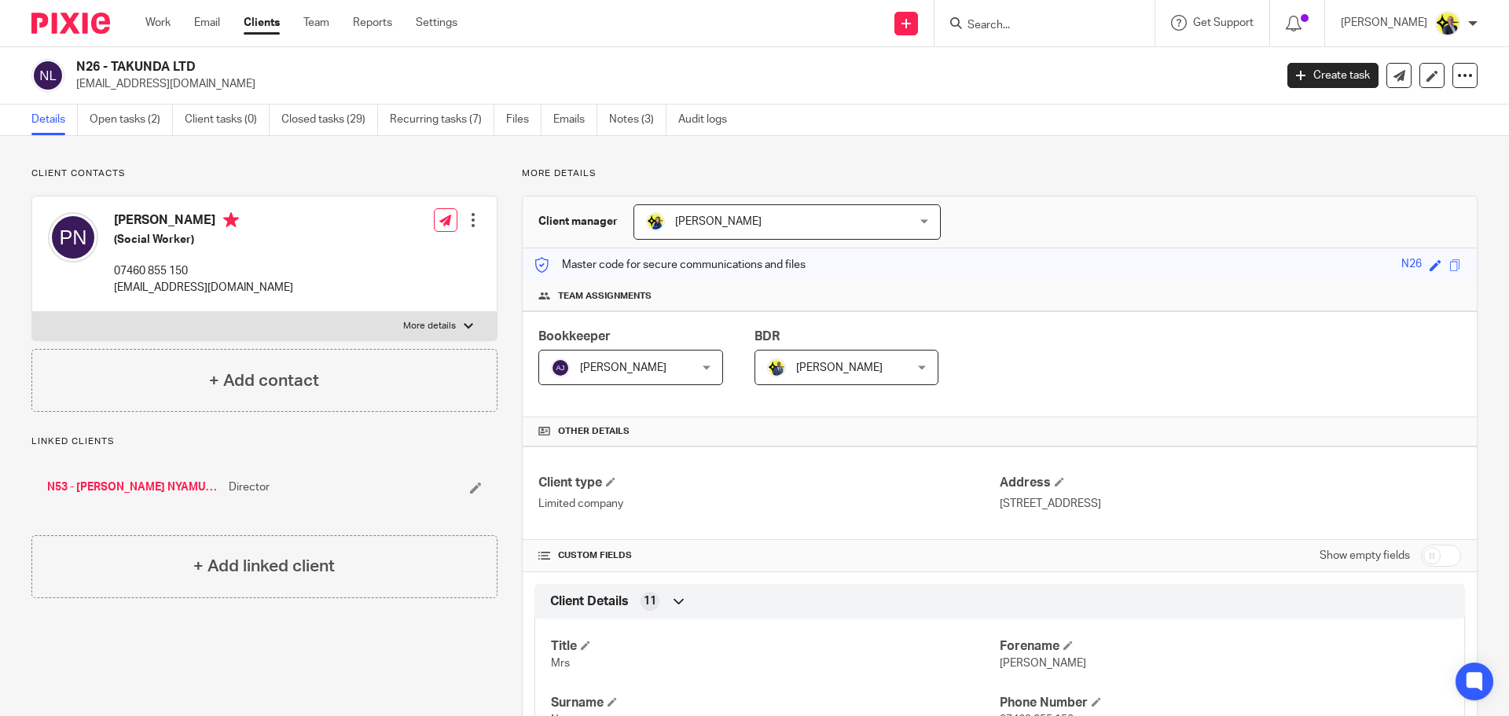
copy h4 "Pamella Nyamugure"
drag, startPoint x: 199, startPoint y: 270, endPoint x: 115, endPoint y: 271, distance: 84.1
click at [115, 271] on p "07460 855 150" at bounding box center [203, 271] width 179 height 16
copy p "07460 855 150"
drag, startPoint x: 276, startPoint y: 286, endPoint x: 116, endPoint y: 288, distance: 160.4
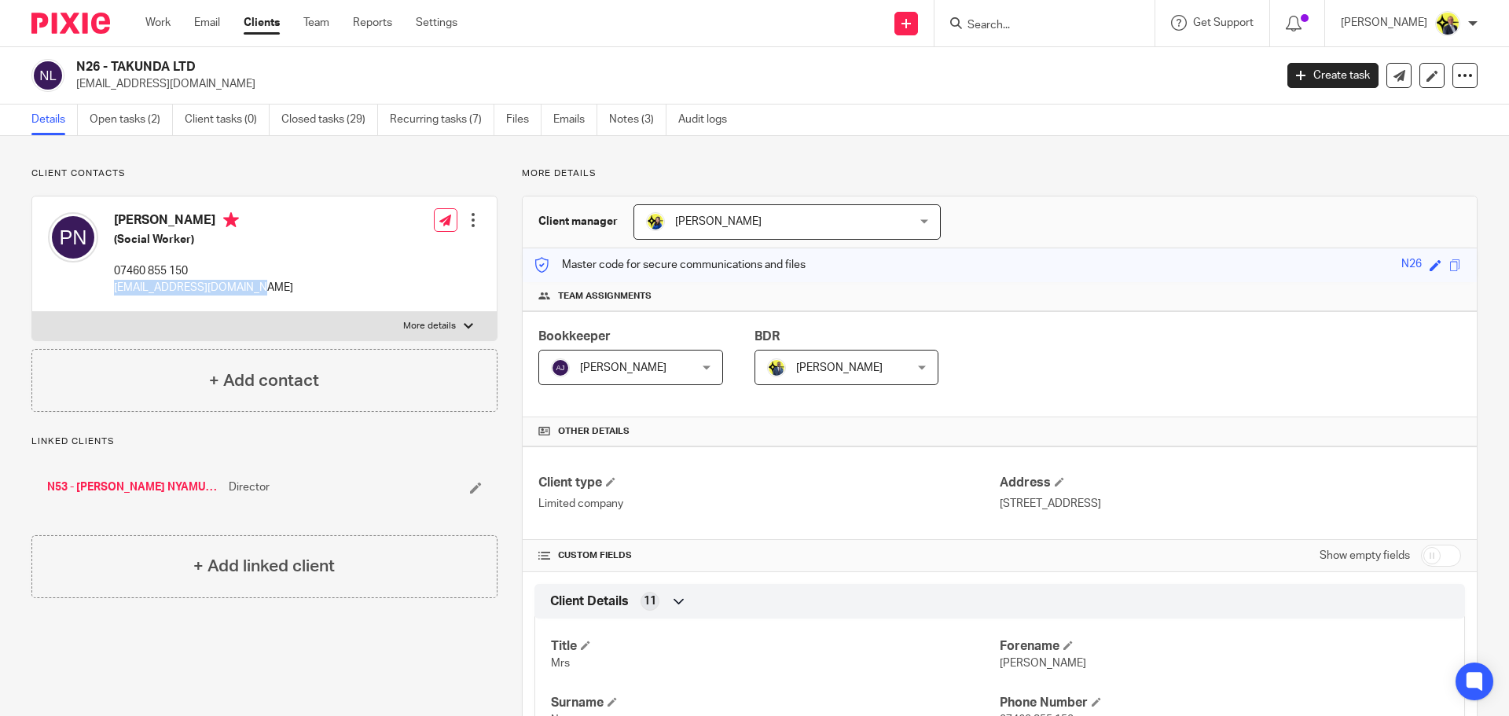
click at [116, 288] on div "Pamella Nyamugure (Social Worker) 07460 855 150 pamnyamugure78@yahoo.com Edit c…" at bounding box center [264, 255] width 465 height 116
copy p "[EMAIL_ADDRESS][DOMAIN_NAME]"
